Goal: Information Seeking & Learning: Learn about a topic

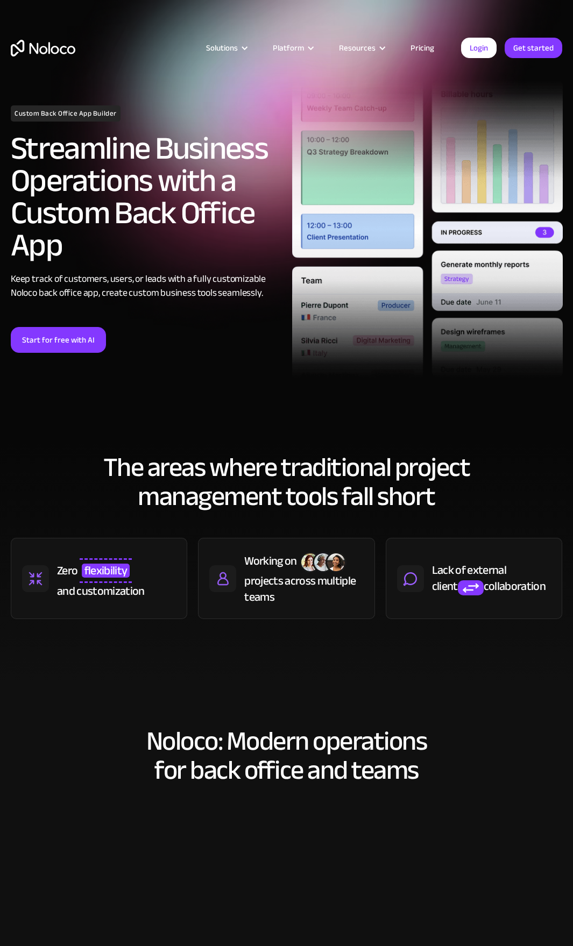
click at [421, 48] on link "Pricing" at bounding box center [422, 48] width 51 height 14
